Goal: Task Accomplishment & Management: Complete application form

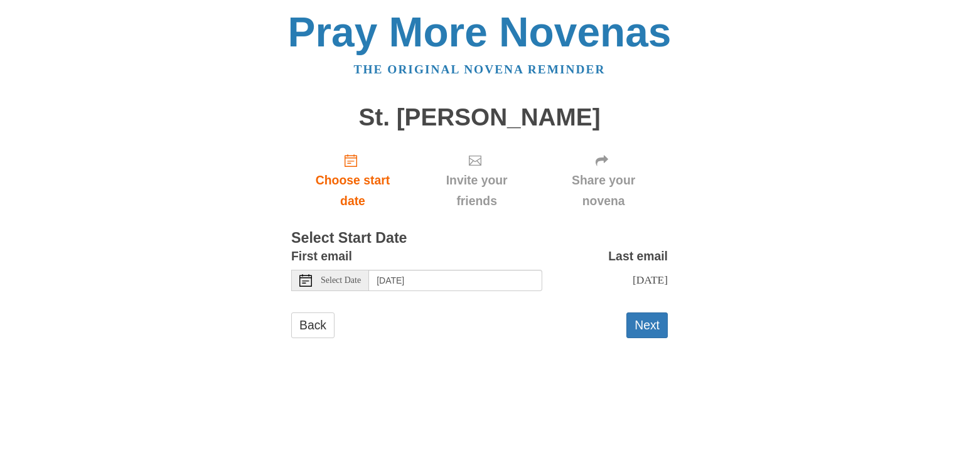
click at [309, 277] on icon at bounding box center [305, 280] width 13 height 13
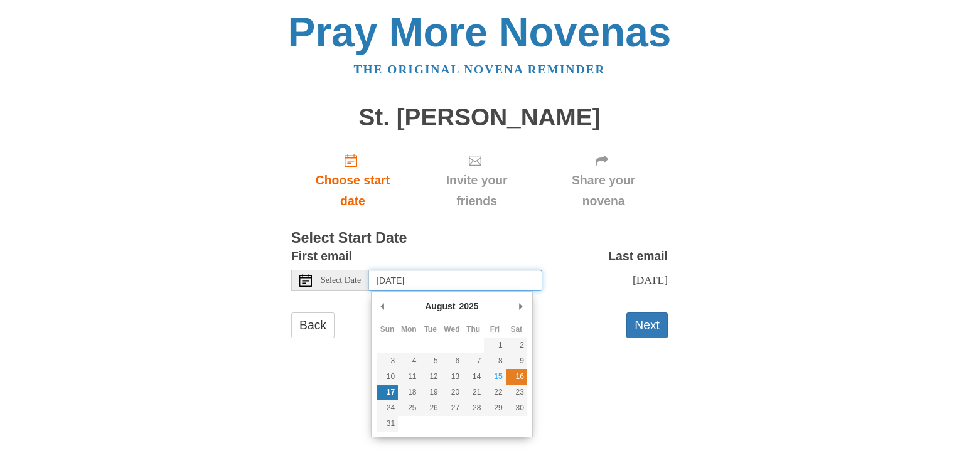
type input "Saturday, August 16th"
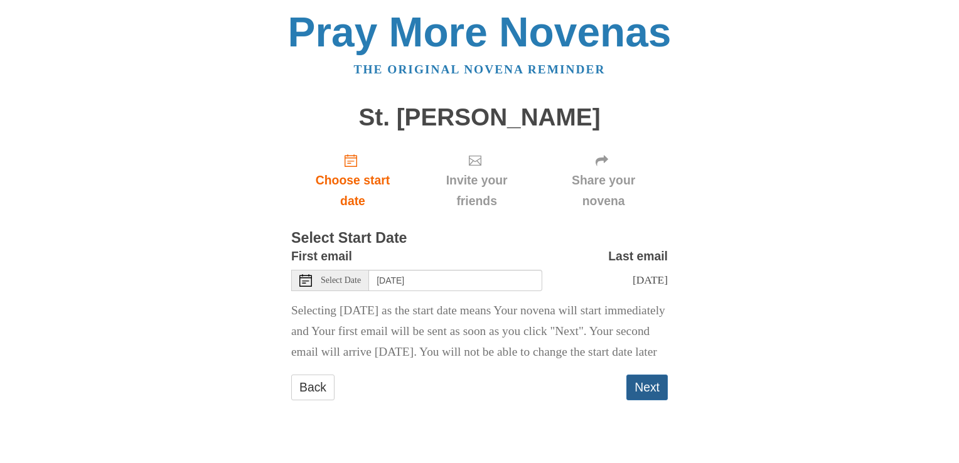
click at [651, 400] on button "Next" at bounding box center [646, 388] width 41 height 26
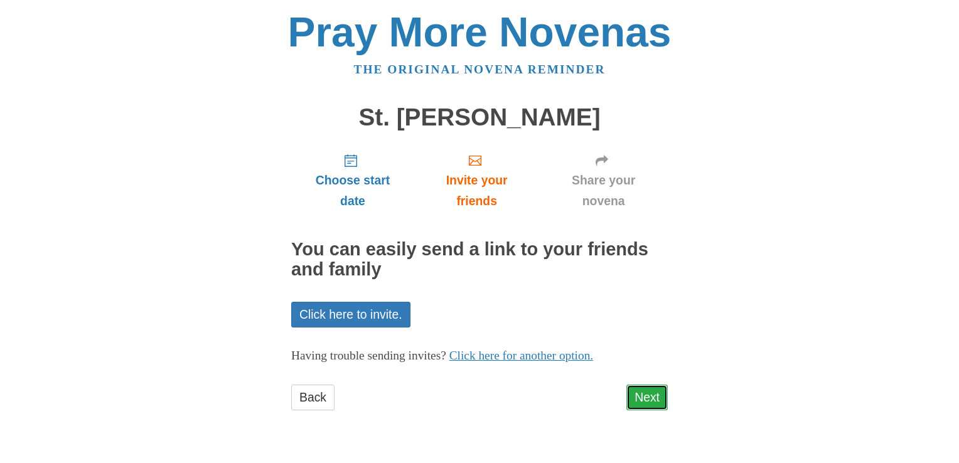
click at [650, 398] on link "Next" at bounding box center [646, 398] width 41 height 26
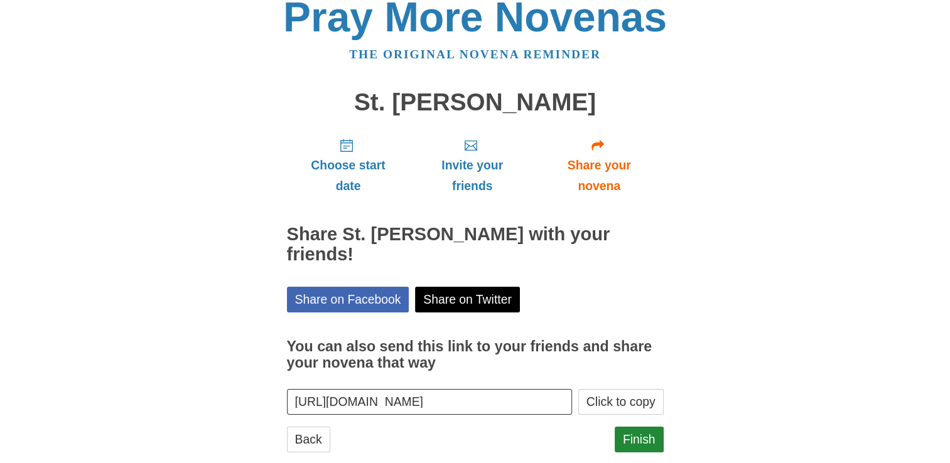
scroll to position [20, 0]
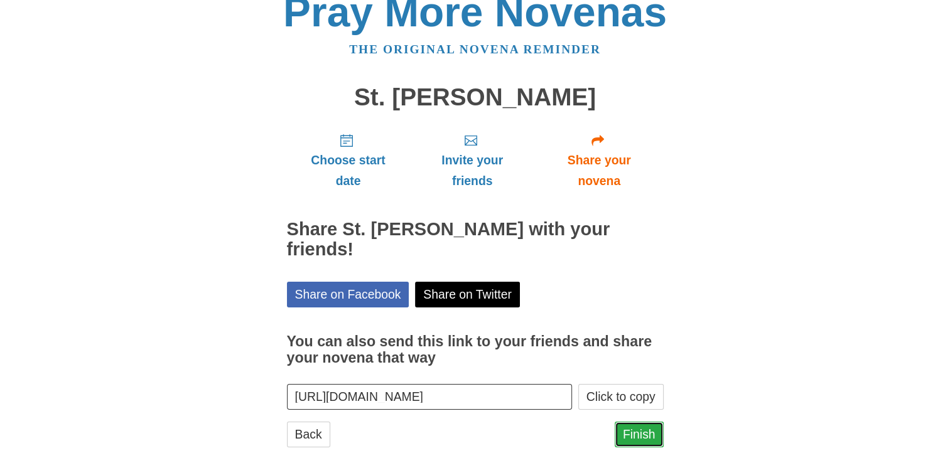
click at [638, 422] on link "Finish" at bounding box center [639, 435] width 49 height 26
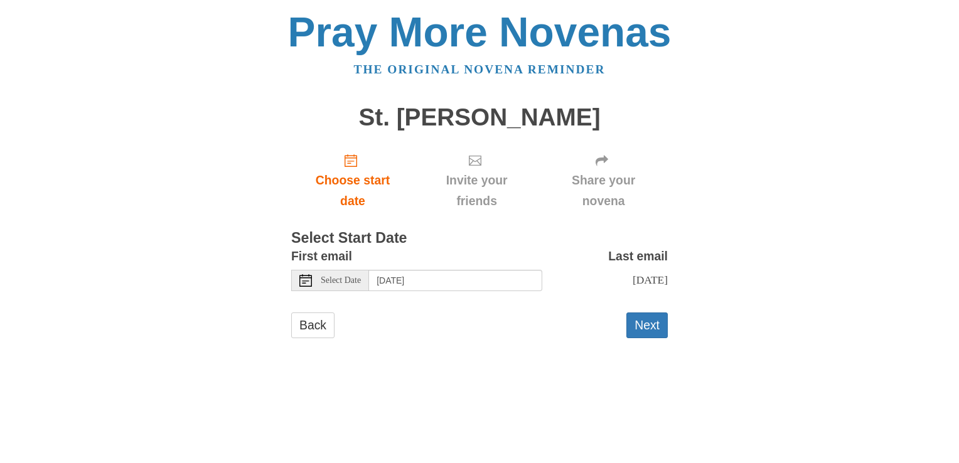
click at [308, 283] on icon at bounding box center [305, 280] width 13 height 13
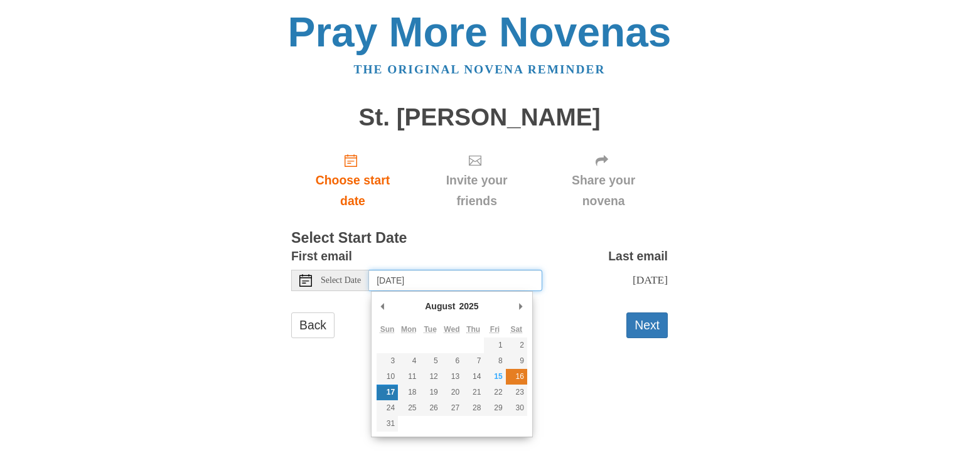
type input "Saturday, August 16th"
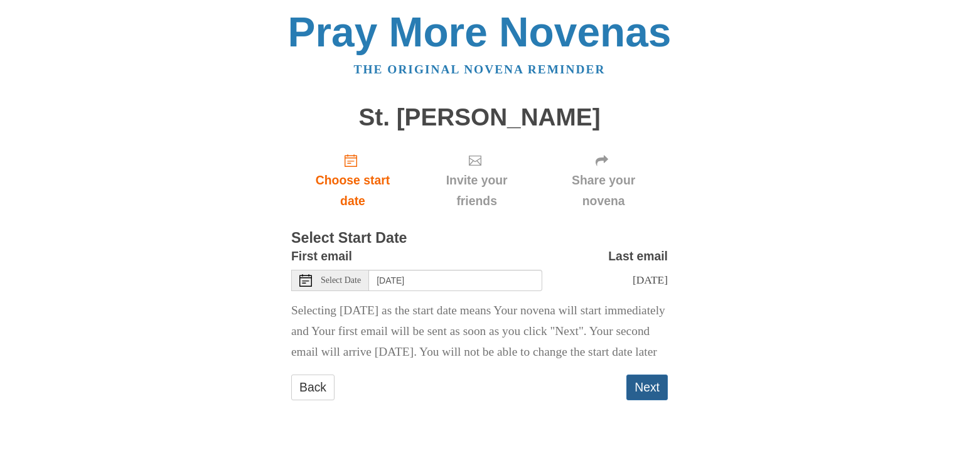
click at [653, 400] on button "Next" at bounding box center [646, 388] width 41 height 26
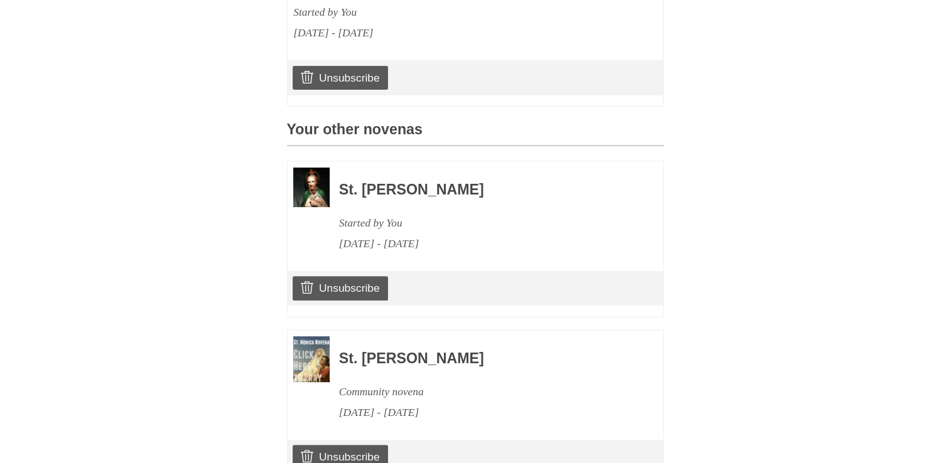
scroll to position [555, 0]
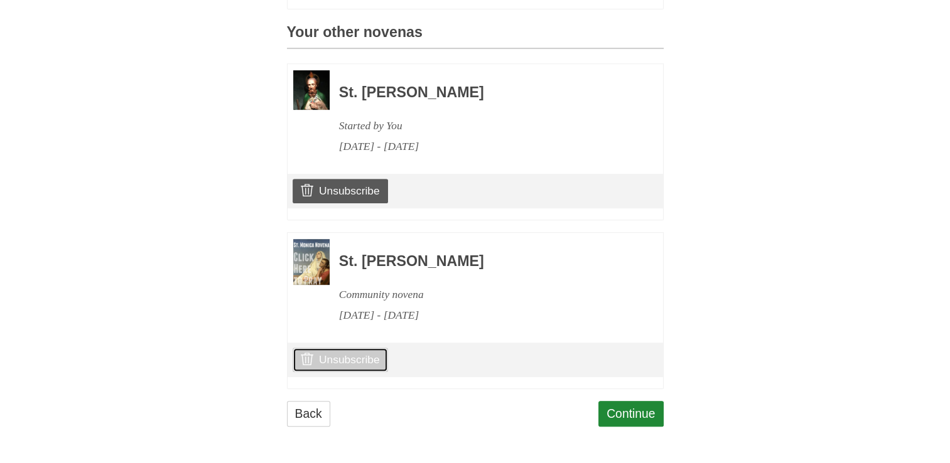
click at [345, 362] on link "Unsubscribe" at bounding box center [340, 360] width 95 height 24
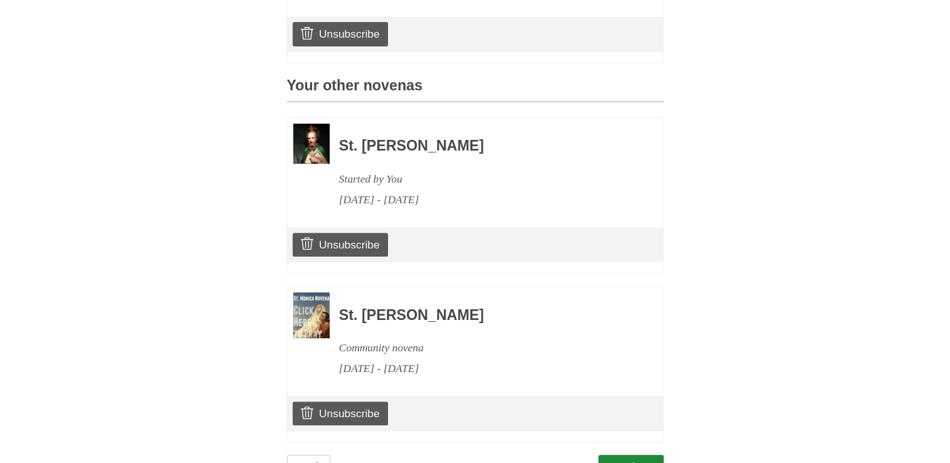
scroll to position [614, 0]
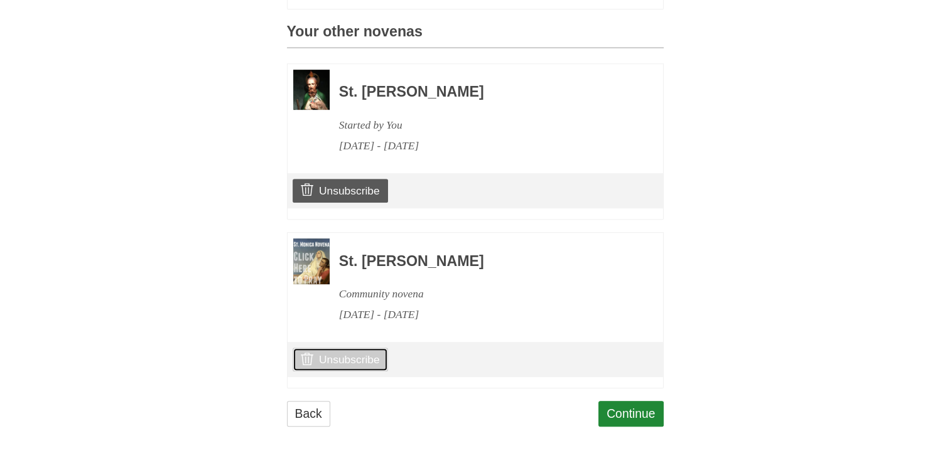
click at [340, 357] on link "Unsubscribe" at bounding box center [340, 360] width 95 height 24
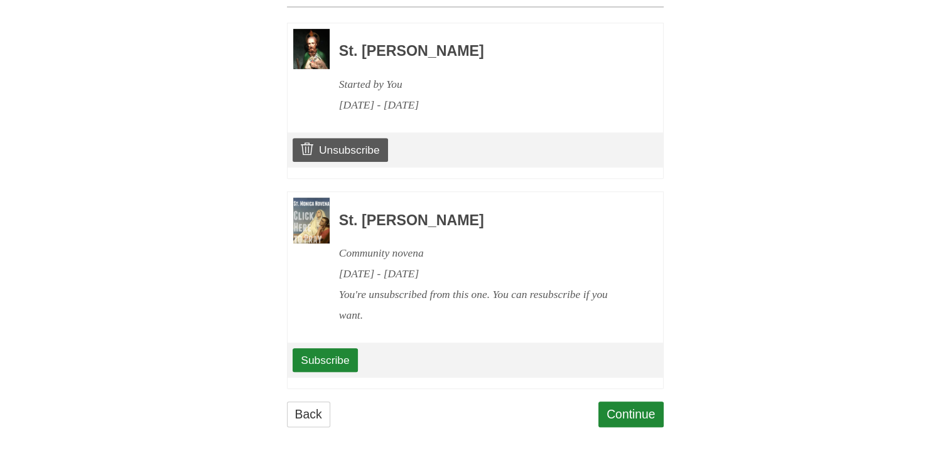
scroll to position [655, 0]
click at [643, 412] on link "Continue" at bounding box center [630, 414] width 65 height 26
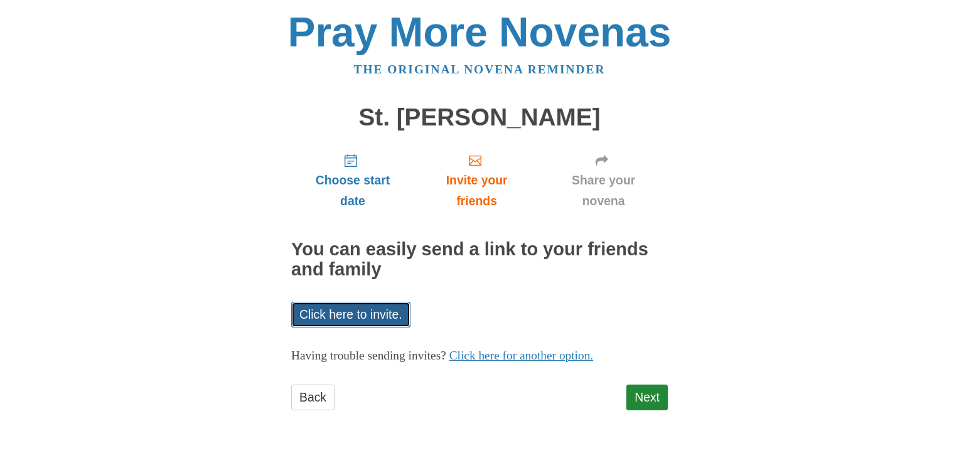
click at [342, 310] on link "Click here to invite." at bounding box center [350, 315] width 119 height 26
click at [254, 180] on div "Pray More Novenas The original novena reminder St. [PERSON_NAME] Choose start d…" at bounding box center [479, 223] width 734 height 447
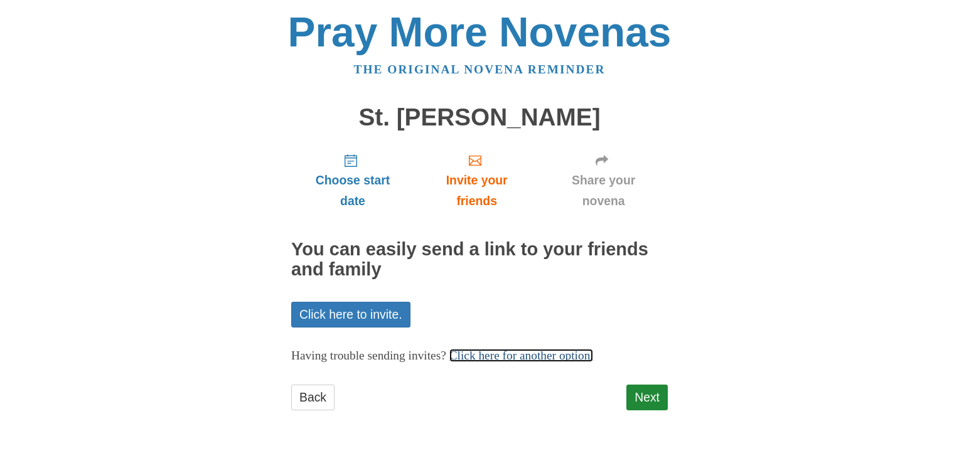
click at [542, 357] on link "Click here for another option." at bounding box center [521, 355] width 144 height 13
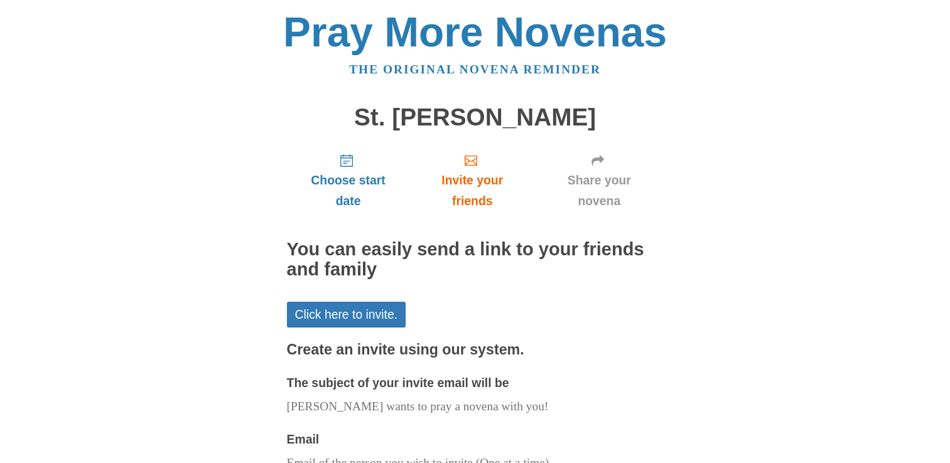
click at [660, 291] on div "Choose start date Invite your friends Share your novena You can easily send a l…" at bounding box center [475, 389] width 377 height 493
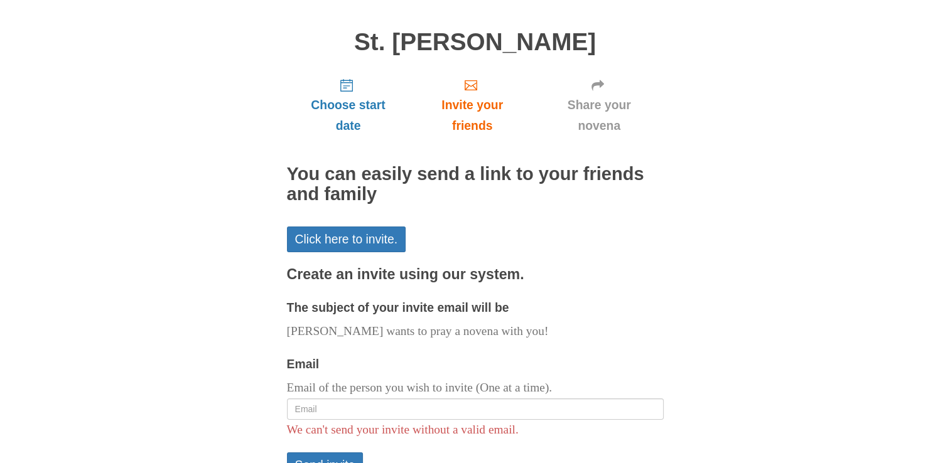
scroll to position [196, 0]
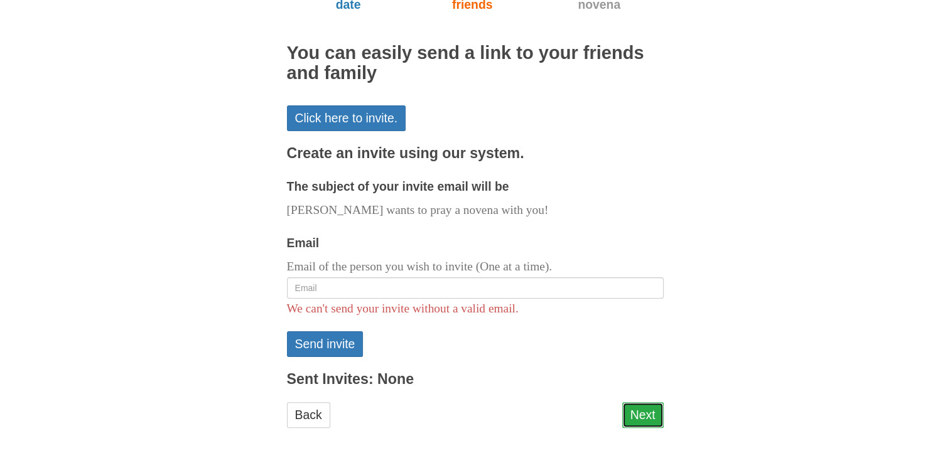
click at [640, 412] on link "Next" at bounding box center [642, 415] width 41 height 26
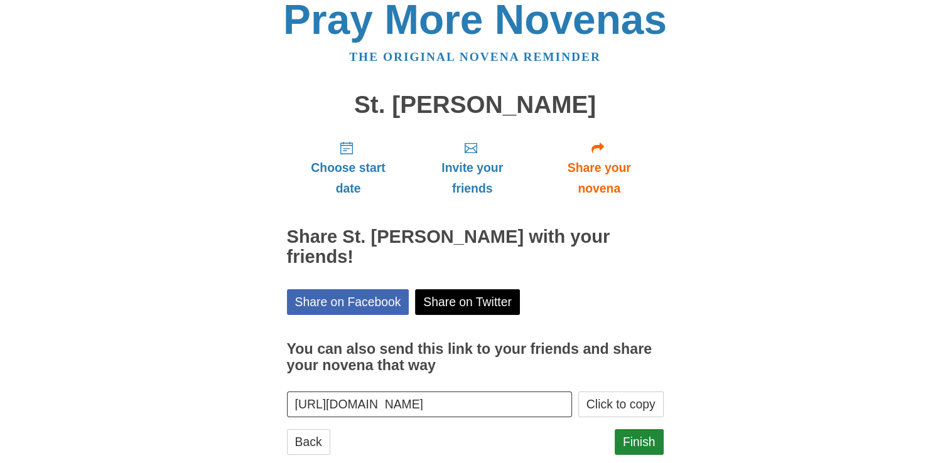
scroll to position [20, 0]
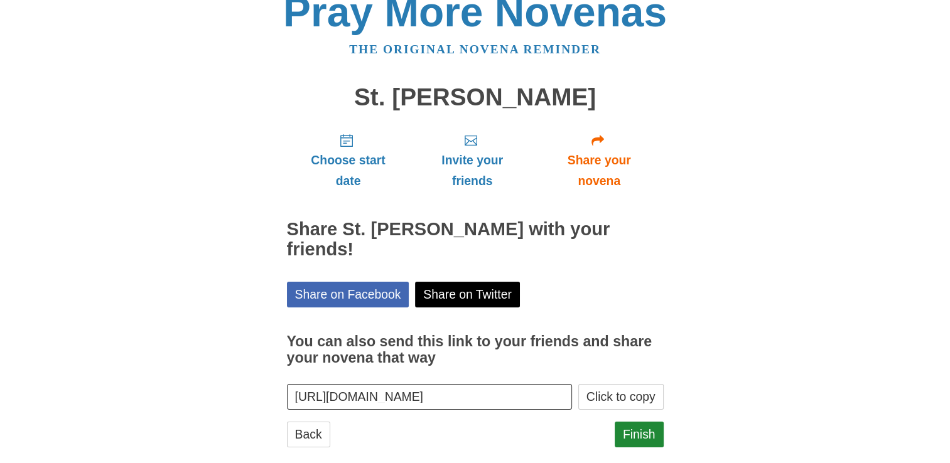
click at [326, 384] on input "[URL][DOMAIN_NAME]" at bounding box center [430, 397] width 286 height 26
click at [333, 384] on input "[URL][DOMAIN_NAME]" at bounding box center [430, 397] width 286 height 26
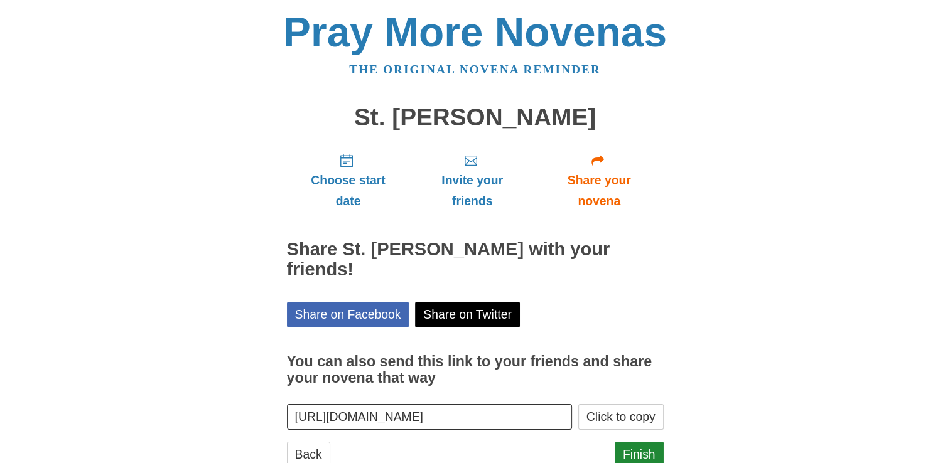
scroll to position [0, 0]
click at [789, 141] on div "Pray More Novenas The original novena reminder St. [PERSON_NAME] Choose start d…" at bounding box center [475, 252] width 734 height 504
